Goal: Navigation & Orientation: Find specific page/section

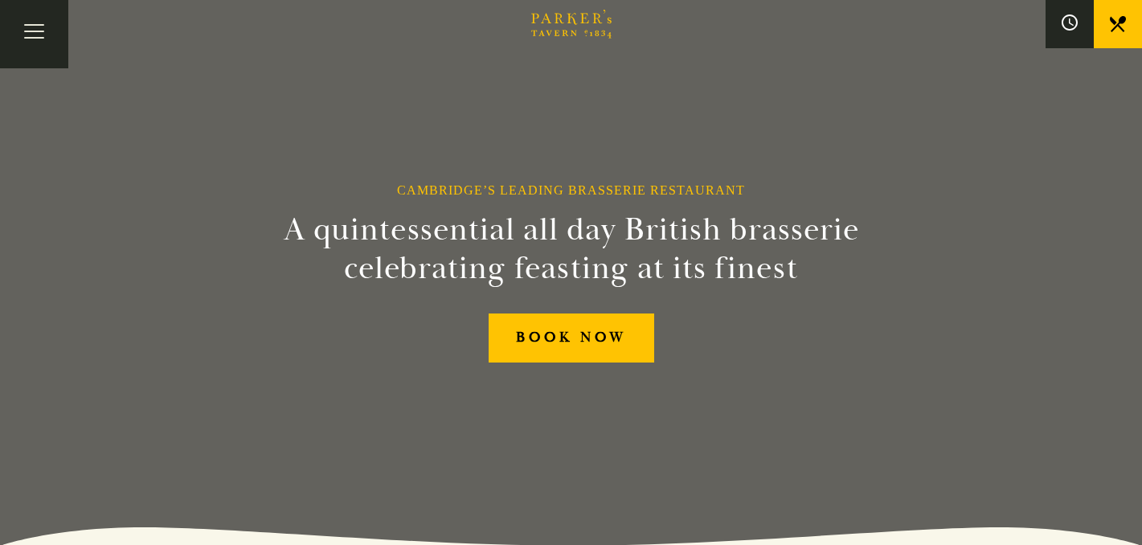
click at [1119, 22] on icon at bounding box center [1118, 24] width 16 height 16
click at [45, 44] on button "Toggle navigation" at bounding box center [34, 34] width 68 height 68
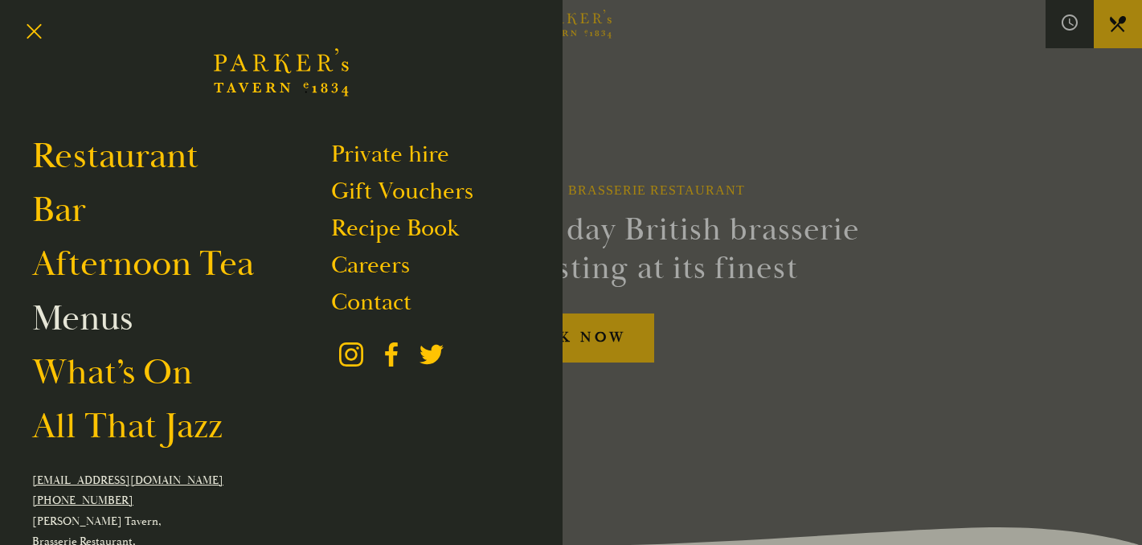
click at [99, 308] on link "Menus" at bounding box center [82, 318] width 100 height 45
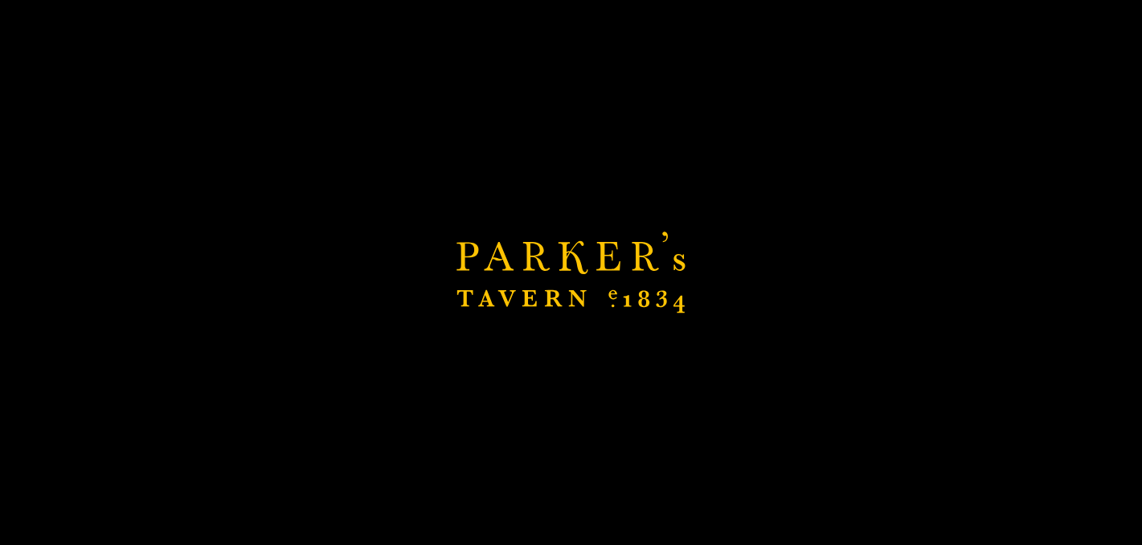
scroll to position [93, 0]
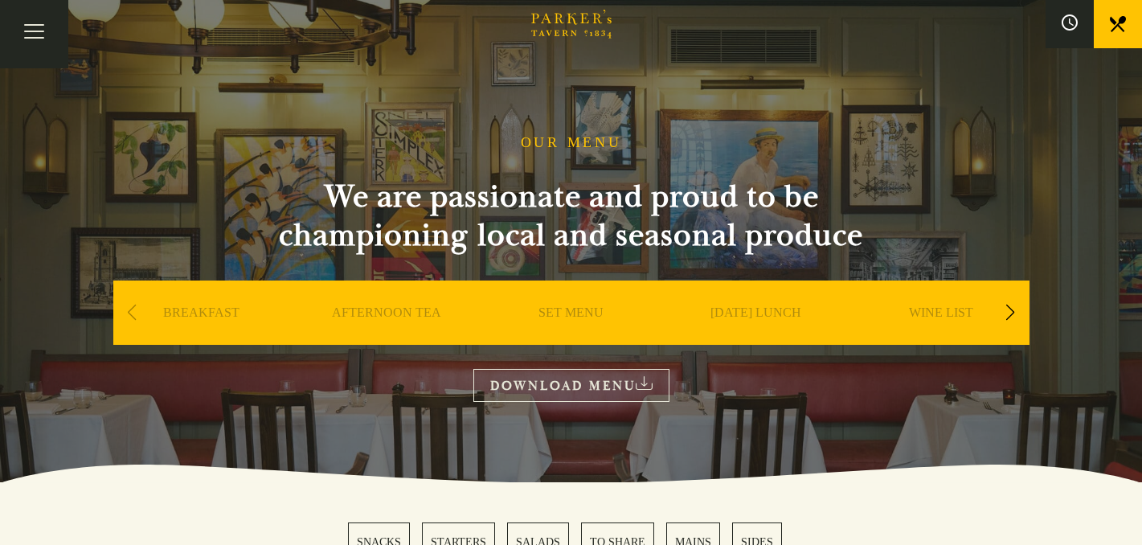
click at [583, 39] on link "Brasserie Restaurant Cambridge | Parker's Tavern Cambridge Parker's Tavern is a…" at bounding box center [571, 35] width 80 height 16
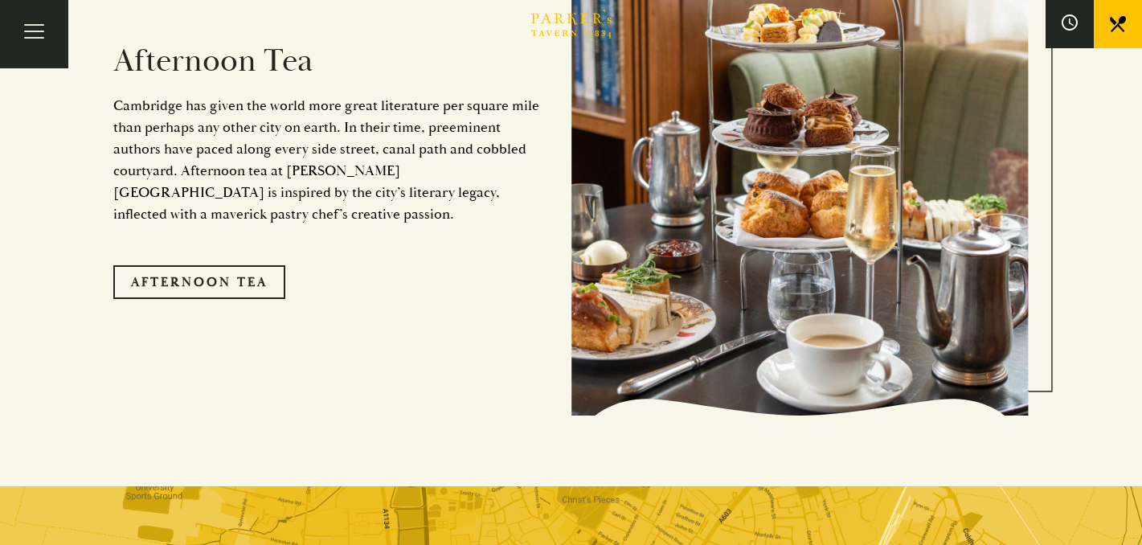
scroll to position [2729, 0]
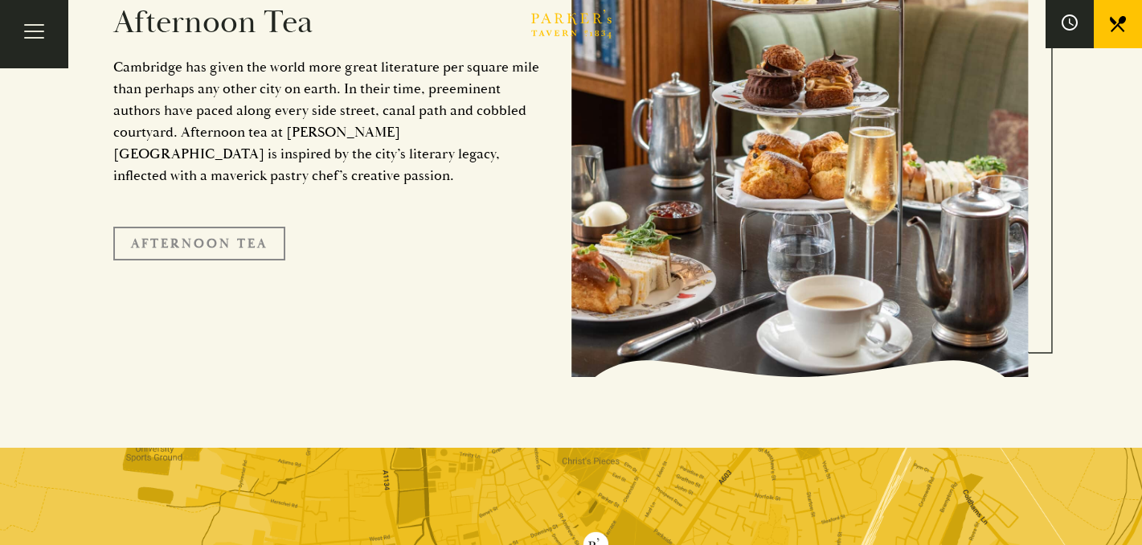
click at [266, 227] on link "Afternoon Tea" at bounding box center [199, 244] width 172 height 34
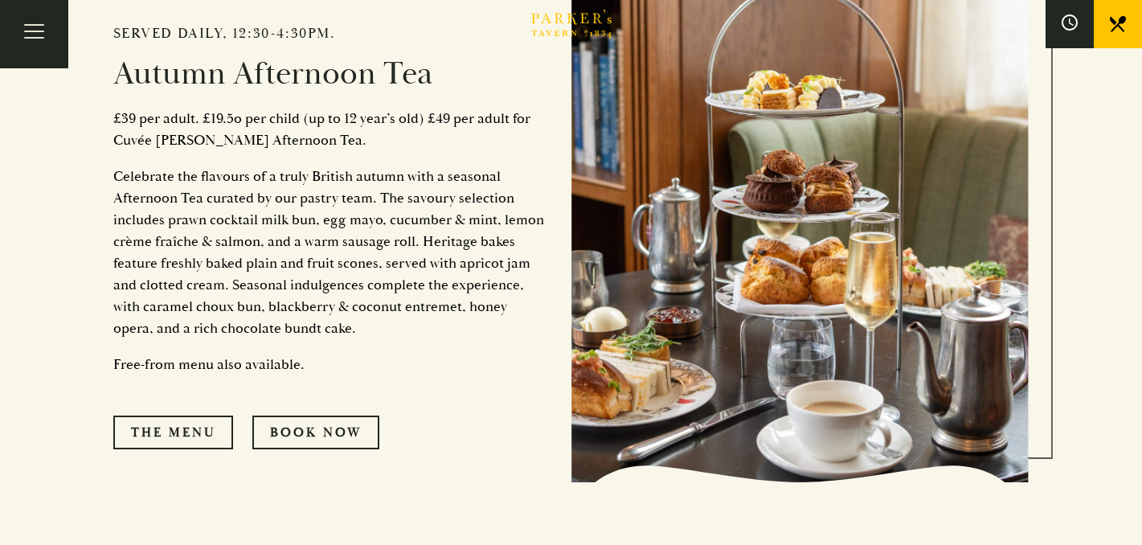
scroll to position [758, 0]
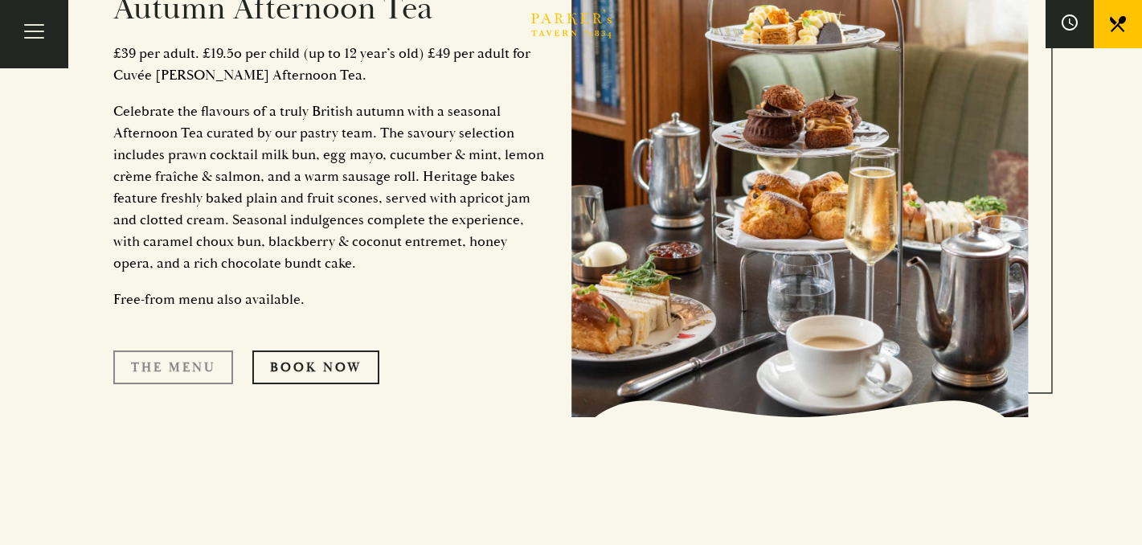
click at [160, 374] on link "The Menu" at bounding box center [173, 367] width 120 height 34
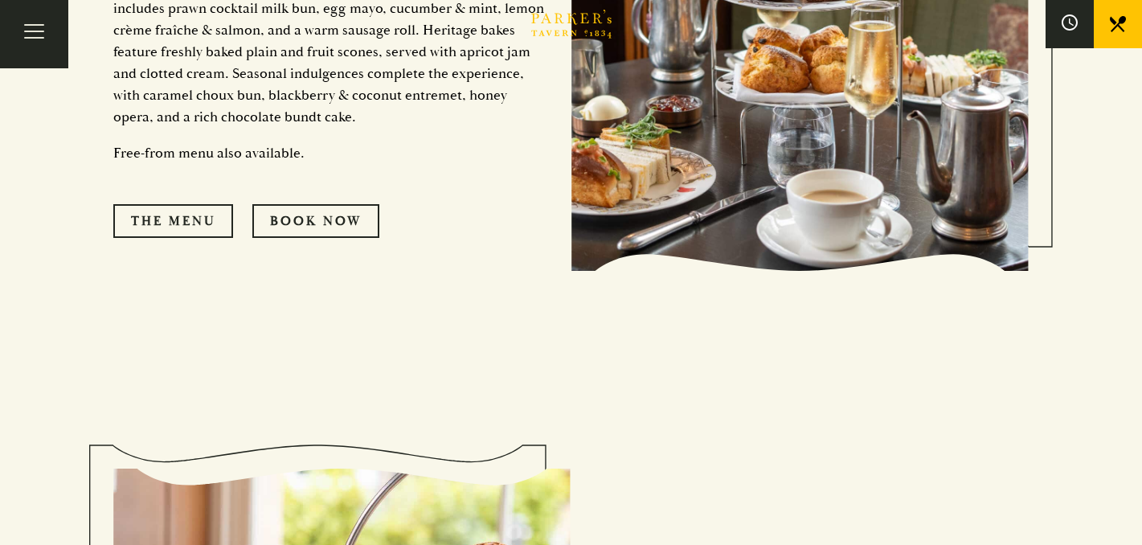
scroll to position [900, 0]
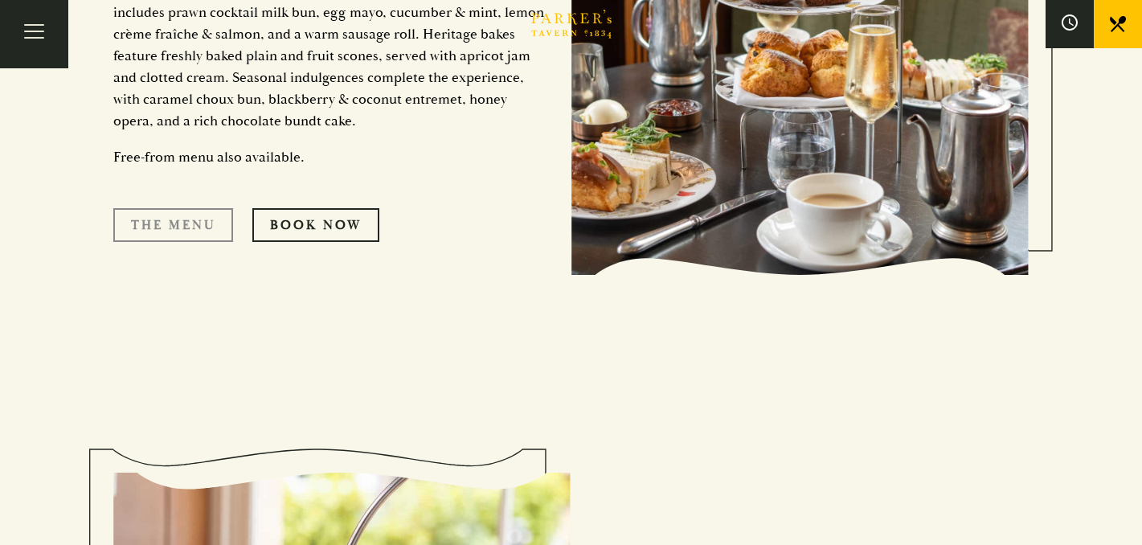
click at [193, 226] on link "The Menu" at bounding box center [173, 225] width 120 height 34
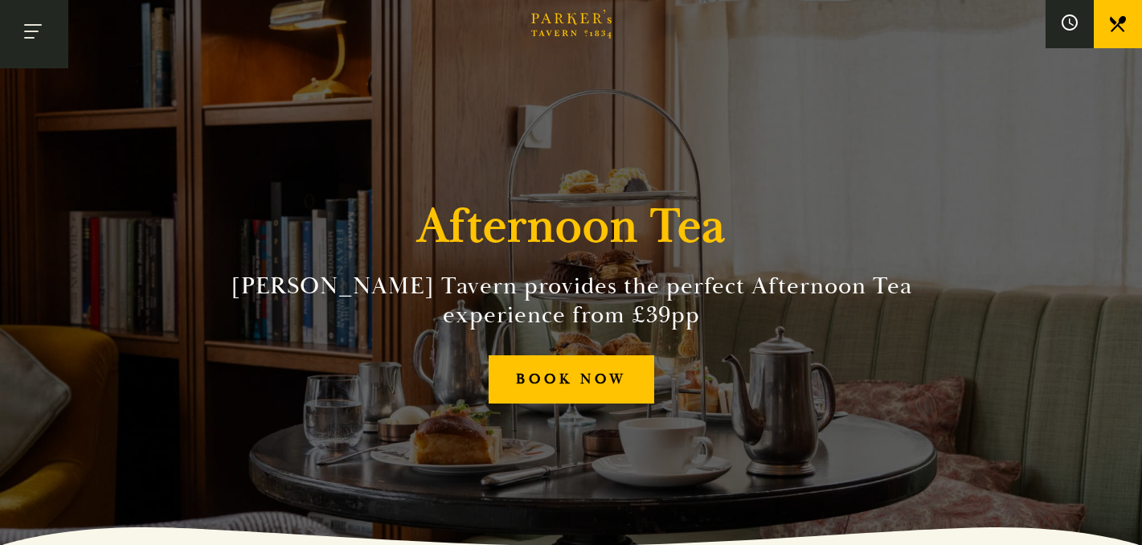
click at [32, 17] on button "Toggle navigation" at bounding box center [34, 34] width 68 height 68
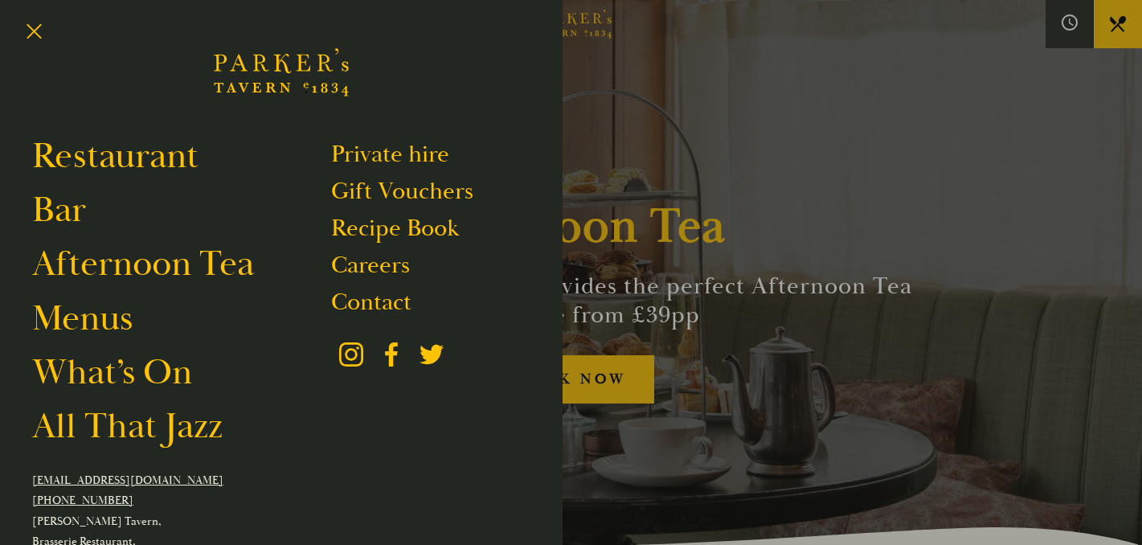
click at [264, 76] on icon "Brasserie Restaurant Cambridge | Parker's Tavern Cambridge Parker's Tavern is a…" at bounding box center [281, 72] width 135 height 96
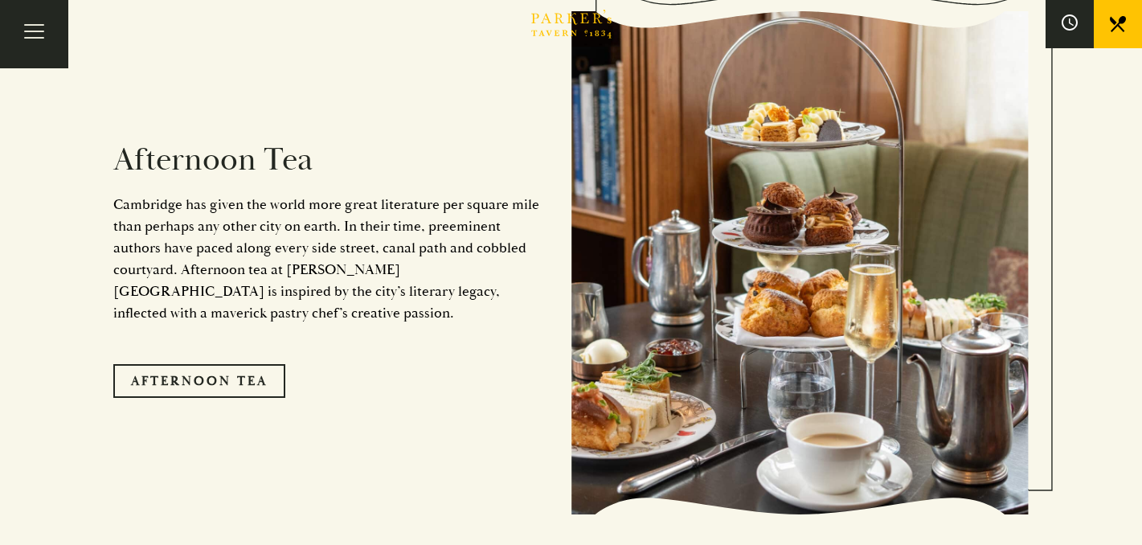
scroll to position [2606, 0]
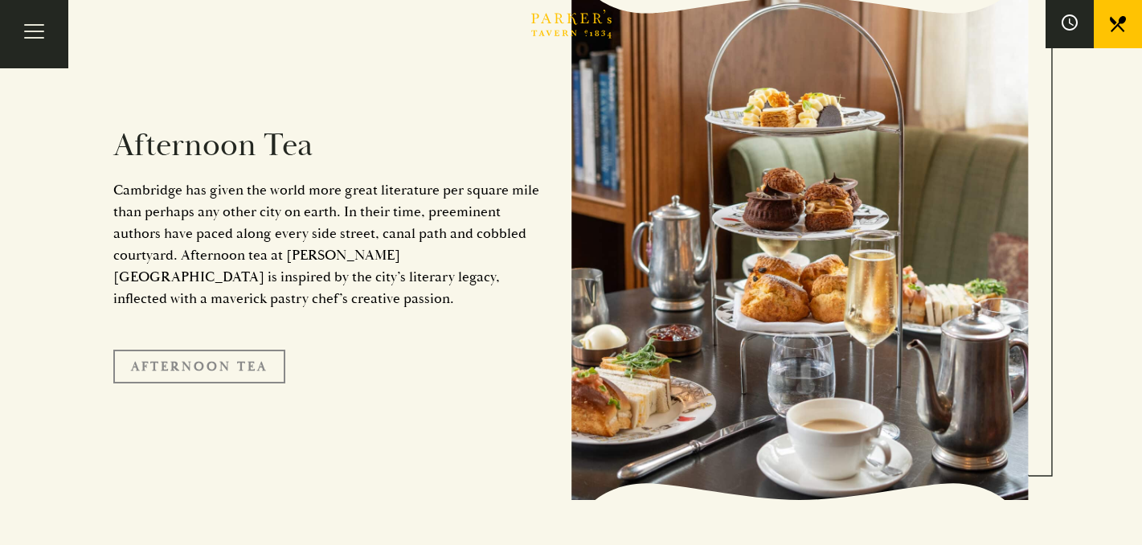
click at [243, 350] on link "Afternoon Tea" at bounding box center [199, 367] width 172 height 34
